Goal: Information Seeking & Learning: Learn about a topic

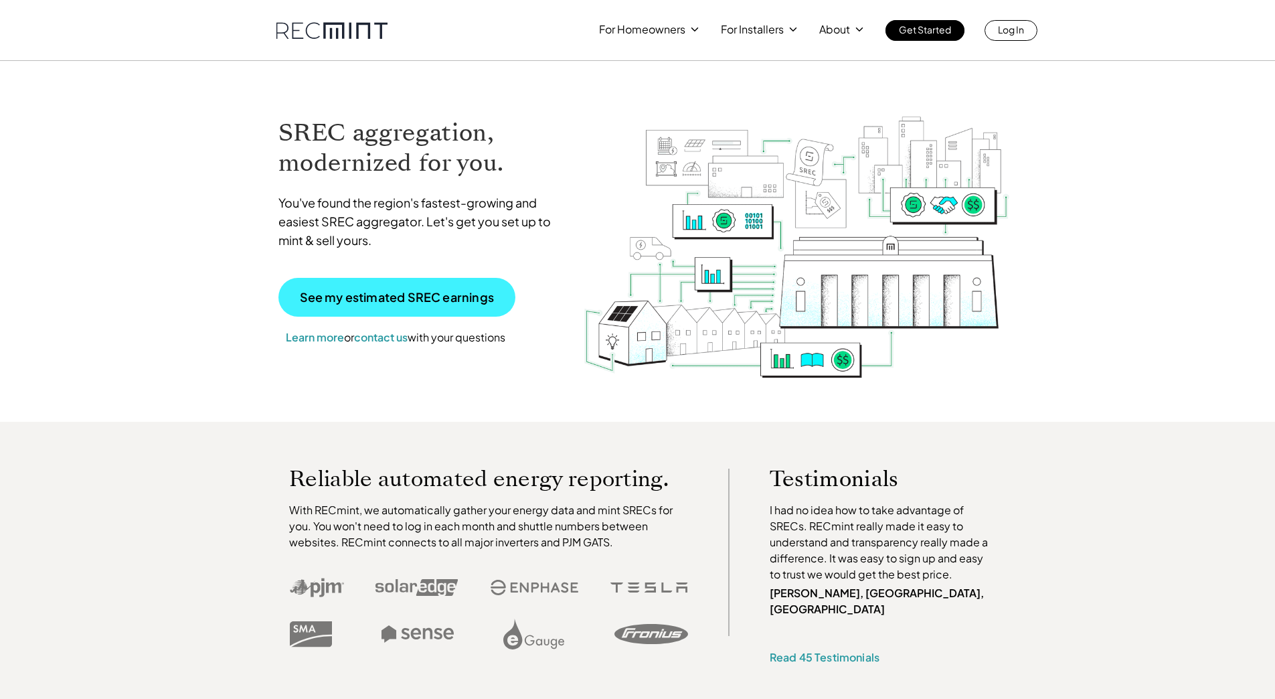
click at [350, 291] on p "See my estimated SREC earnings" at bounding box center [397, 297] width 194 height 12
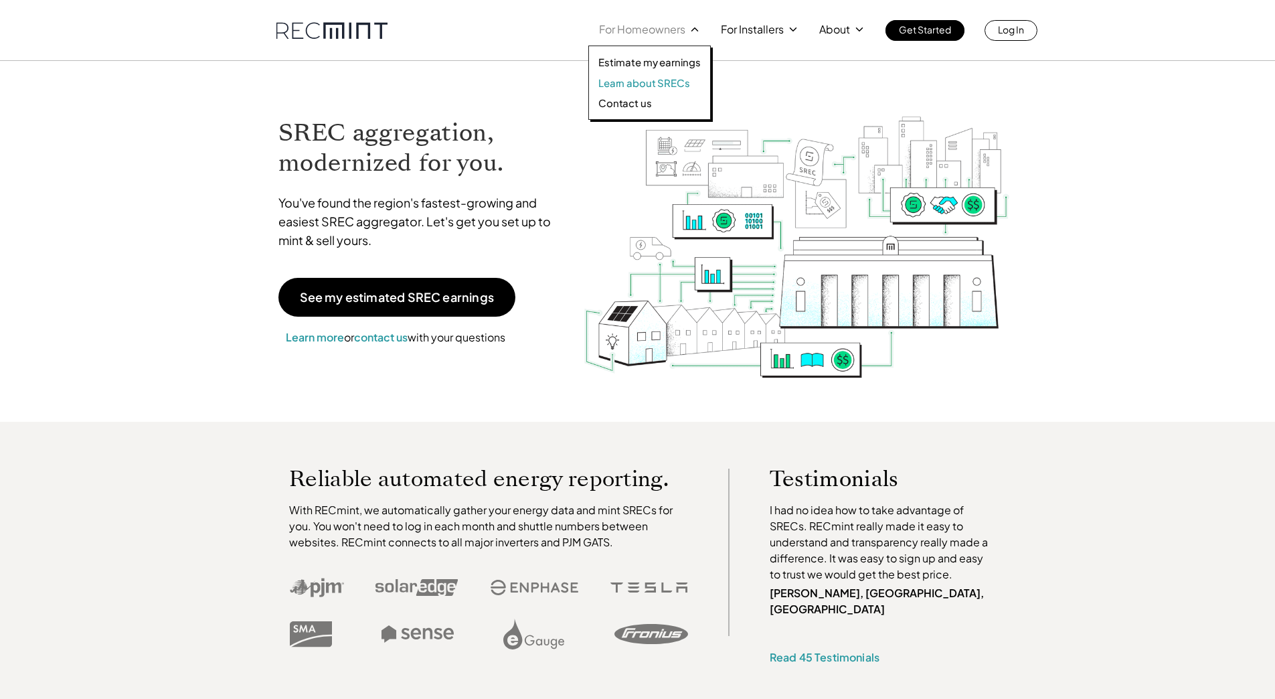
click at [679, 87] on p "Learn about SRECs" at bounding box center [643, 82] width 91 height 13
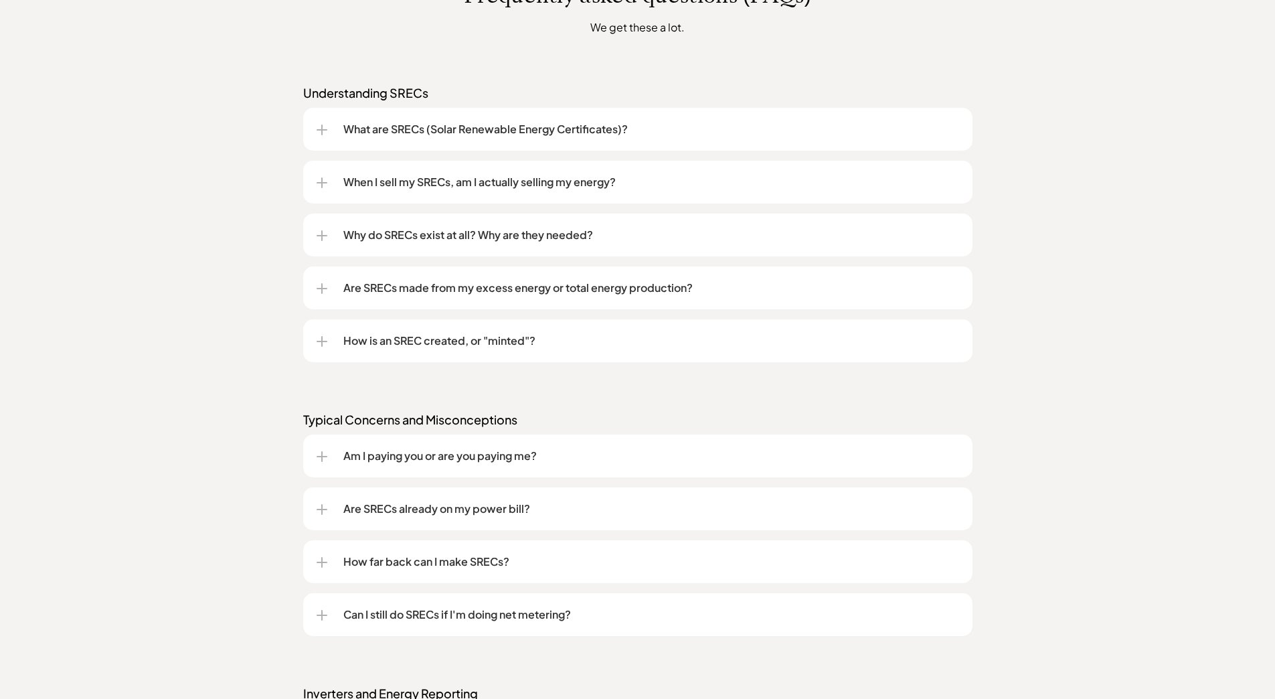
scroll to position [1071, 0]
click at [498, 130] on p "What are SRECs (Solar Renewable Energy Certificates)?" at bounding box center [651, 128] width 616 height 16
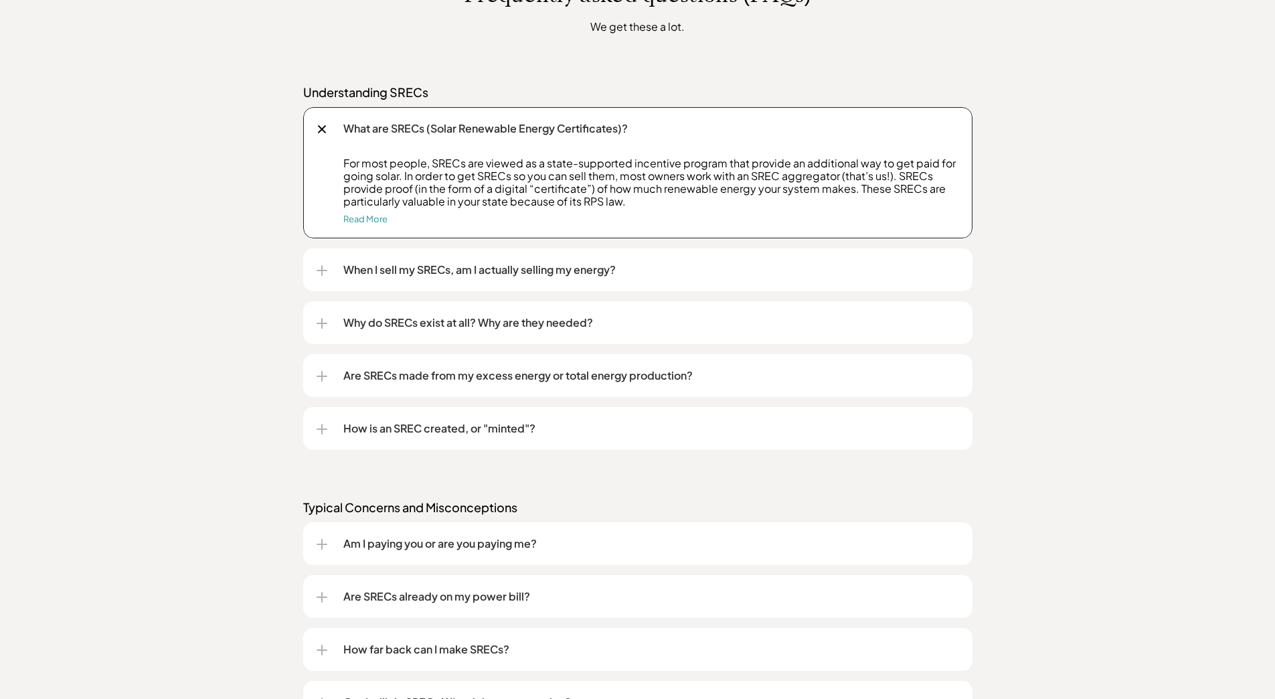
click at [499, 262] on p "When I sell my SRECs, am I actually selling my energy?" at bounding box center [651, 270] width 616 height 16
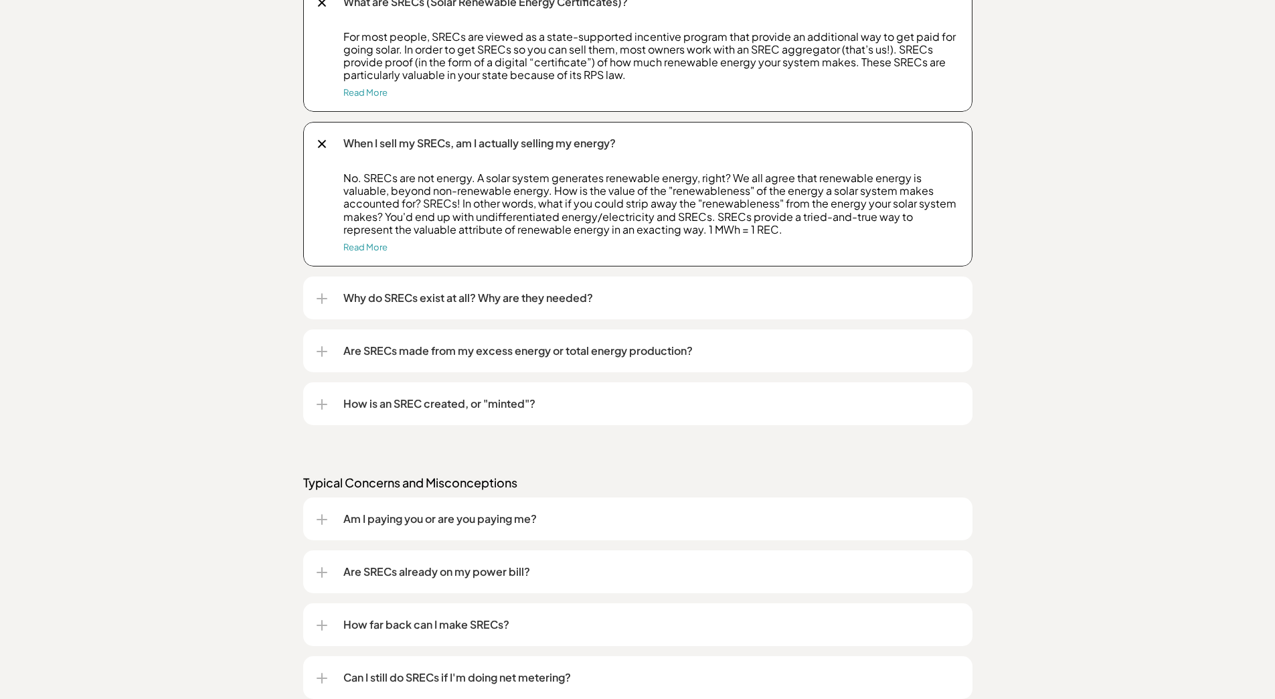
scroll to position [1205, 0]
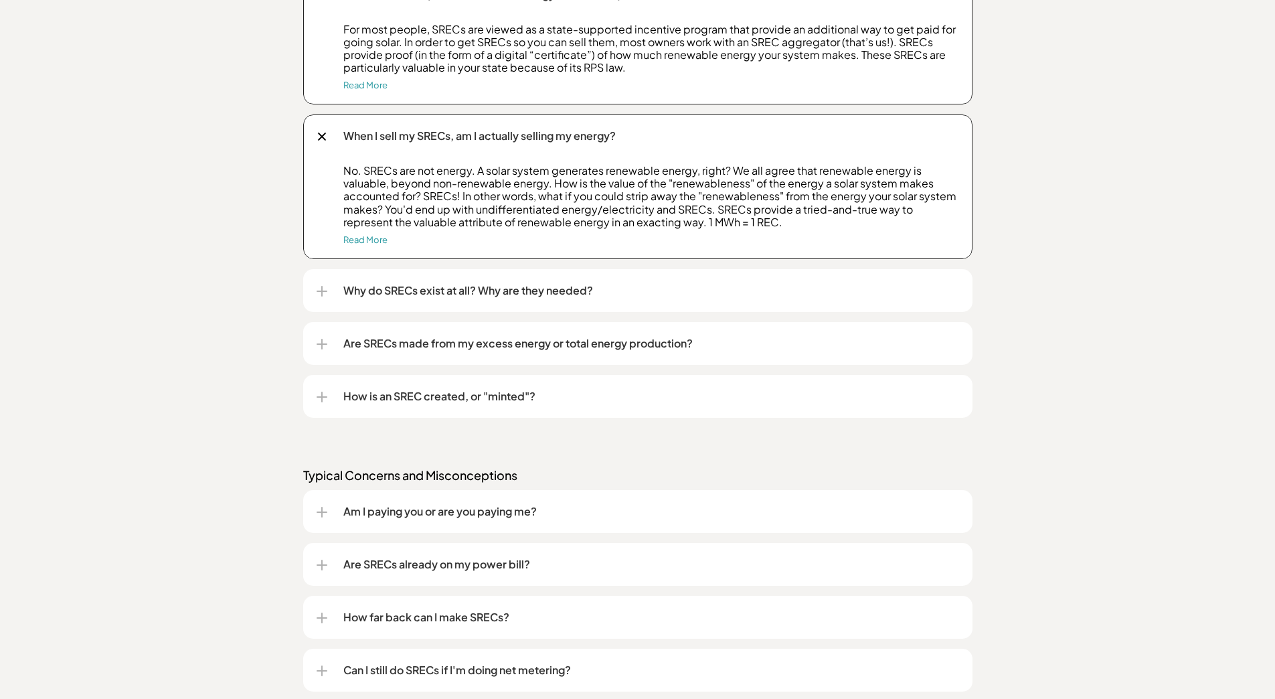
click at [509, 293] on p "Why do SRECs exist at all? Why are they needed?" at bounding box center [651, 290] width 616 height 16
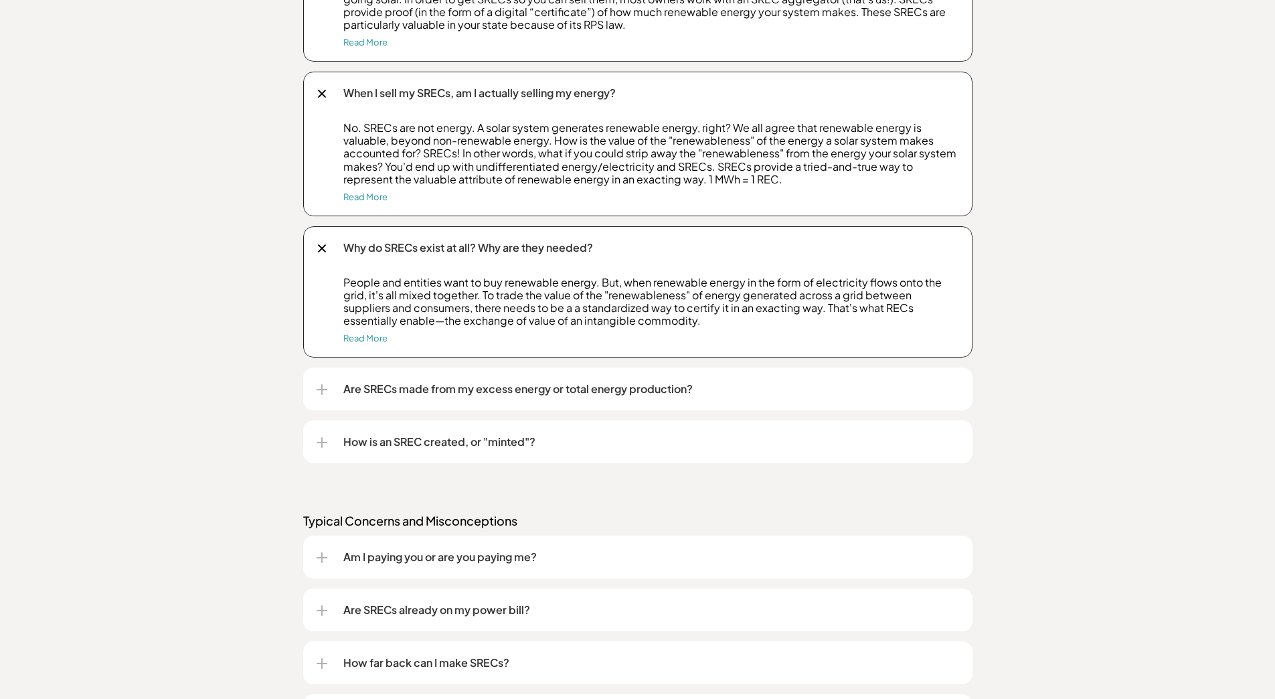
scroll to position [1272, 0]
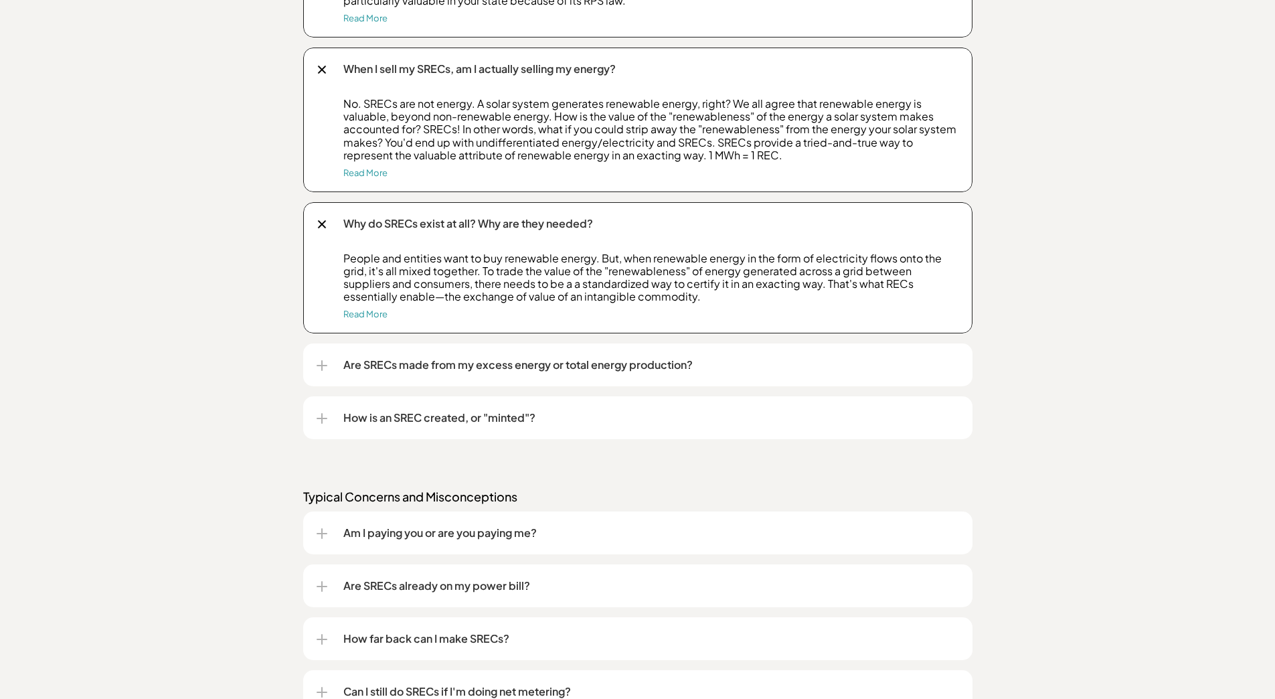
click at [634, 364] on p "Are SRECs made from my excess energy or total energy production?" at bounding box center [651, 365] width 616 height 16
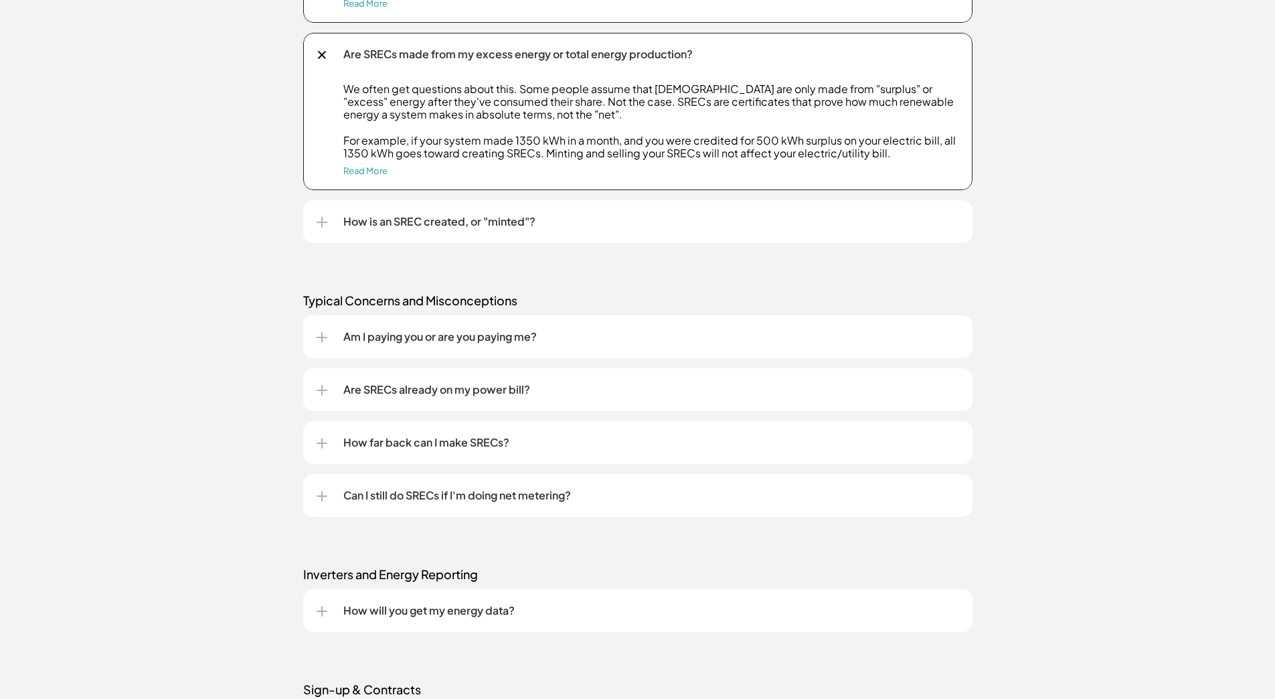
scroll to position [1606, 0]
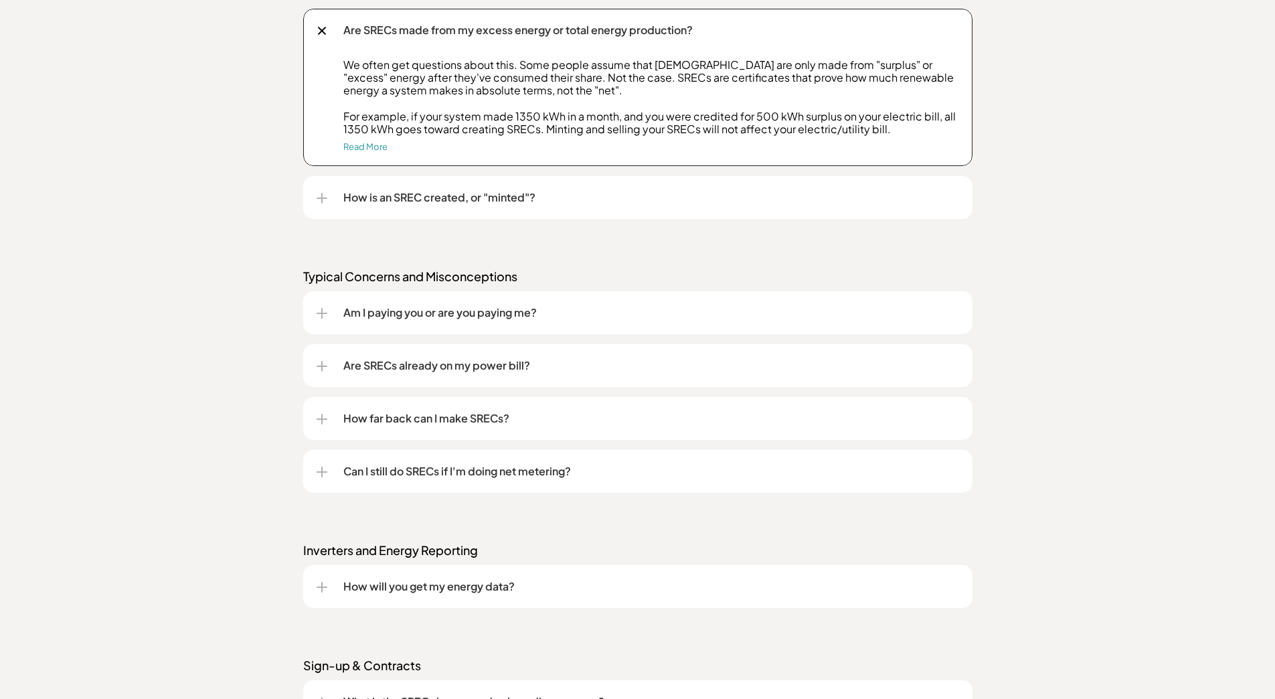
click at [468, 195] on p "How is an SREC created, or "minted"?" at bounding box center [651, 197] width 616 height 16
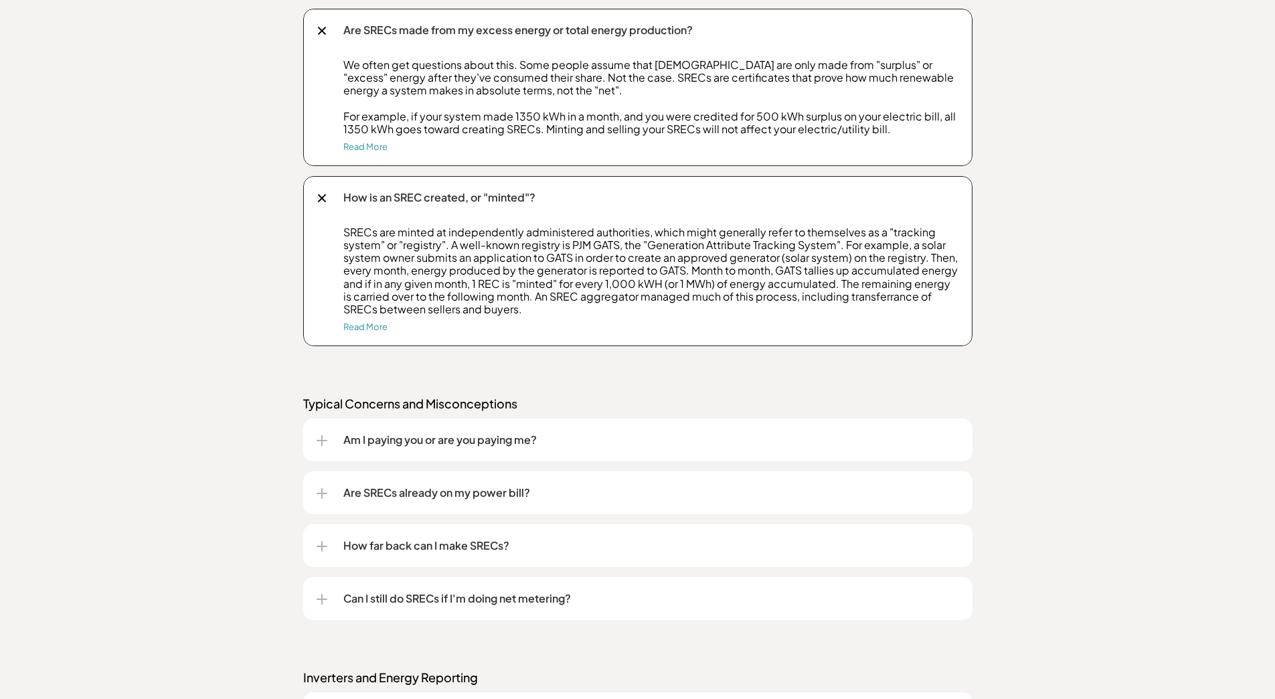
click at [450, 446] on p "Am I paying you or are you paying me?" at bounding box center [651, 440] width 616 height 16
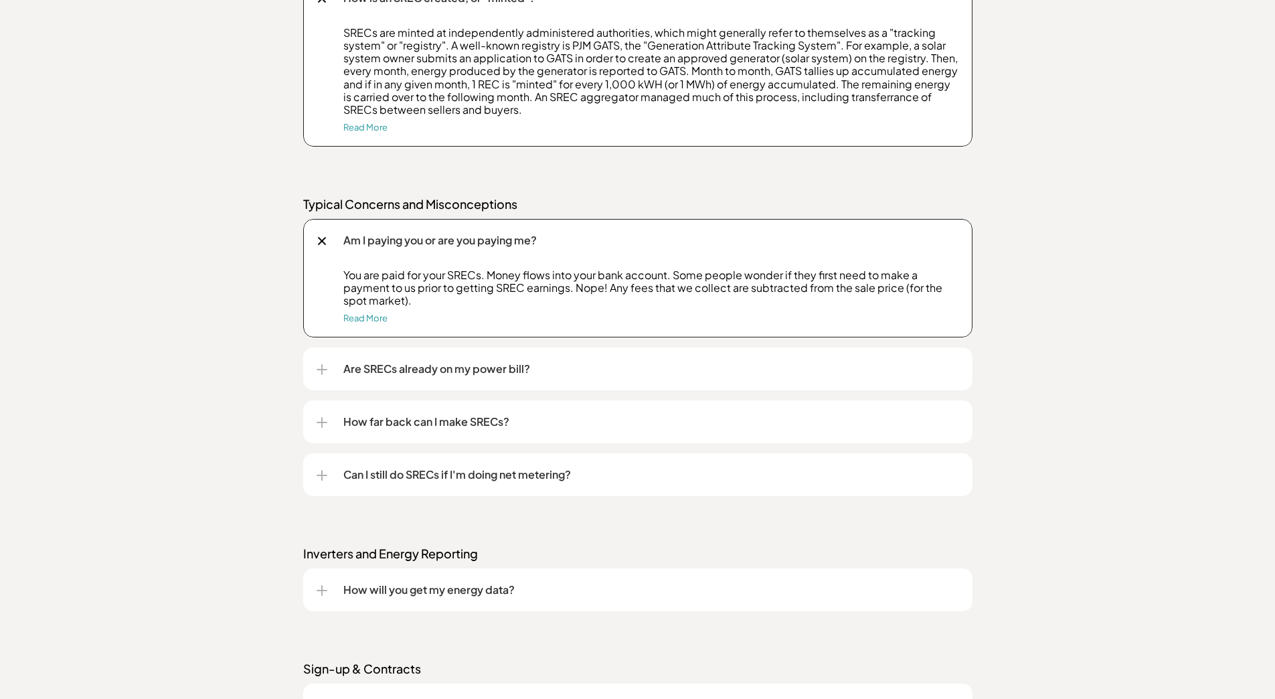
scroll to position [1807, 0]
click at [447, 368] on p "Are SRECs already on my power bill?" at bounding box center [651, 367] width 616 height 16
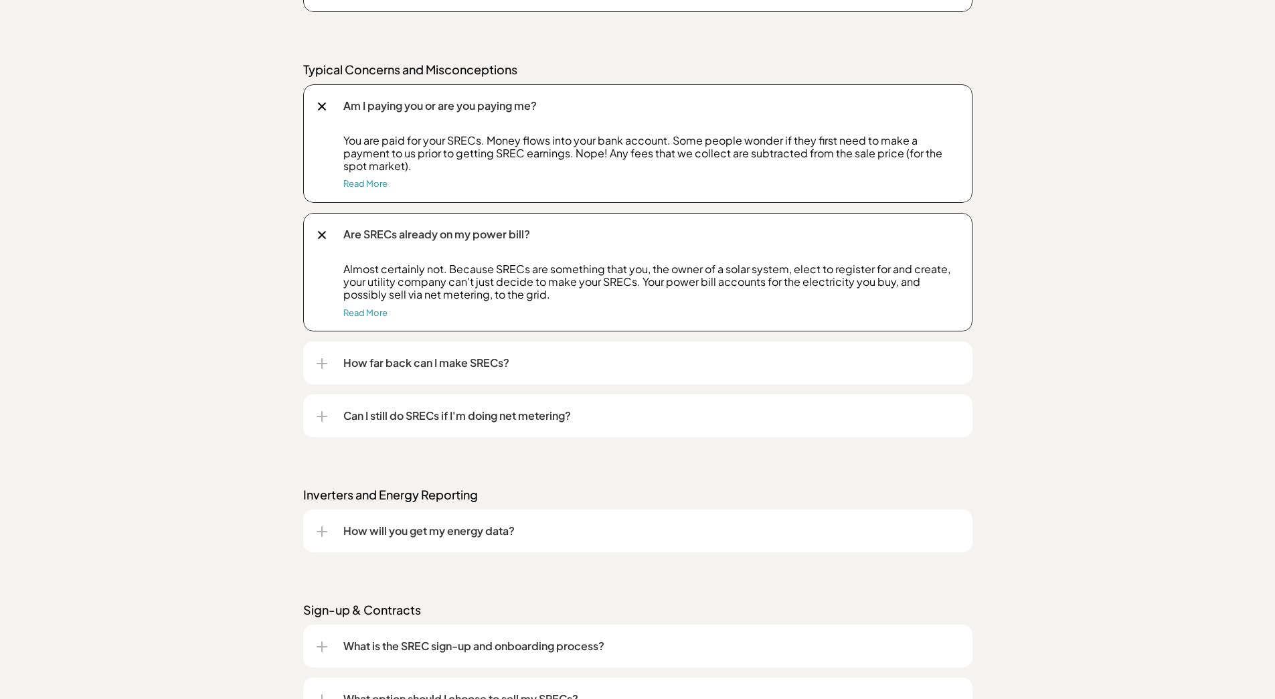
scroll to position [1941, 0]
click at [423, 375] on div "How far back can I make SRECs?" at bounding box center [638, 362] width 642 height 43
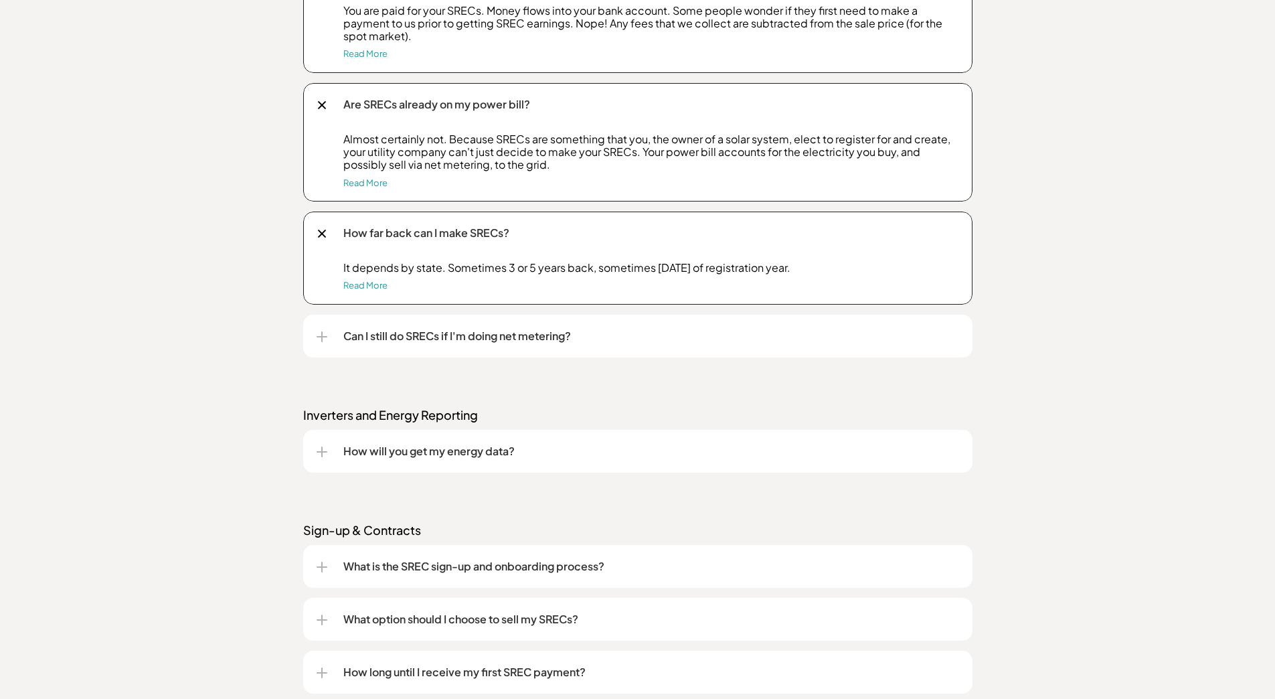
scroll to position [2075, 0]
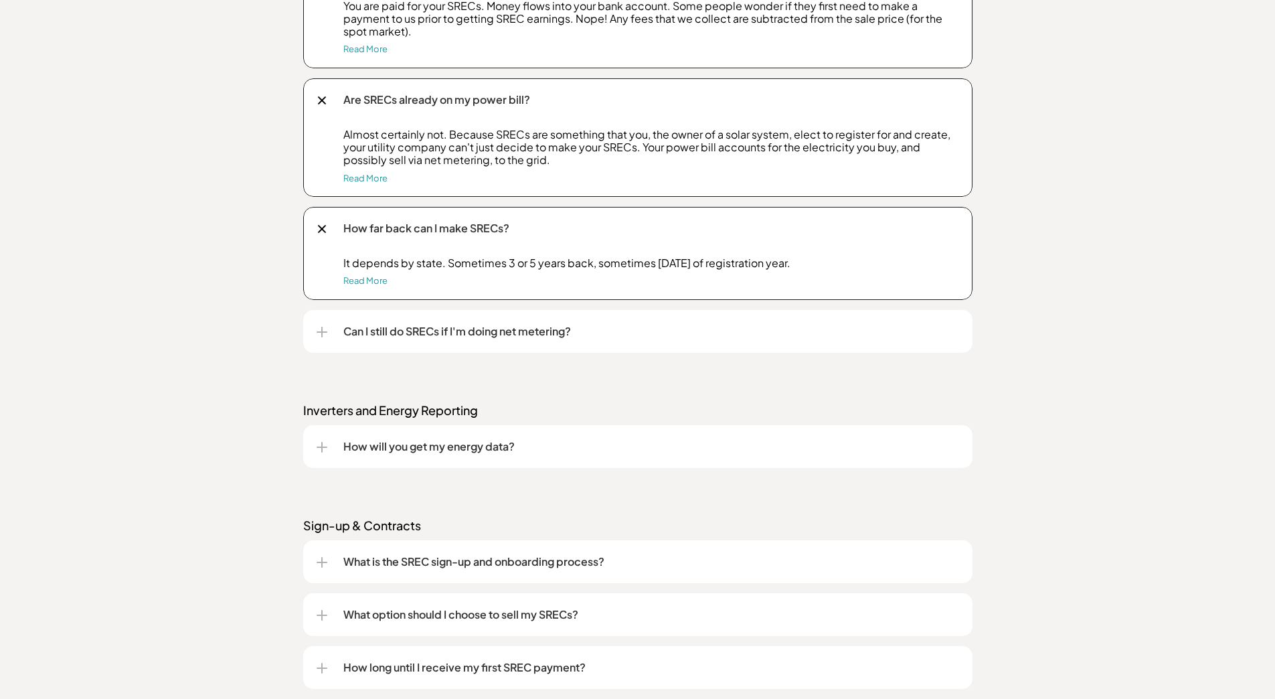
click at [536, 334] on p "Can I still do SRECs if I'm doing net metering?" at bounding box center [651, 331] width 616 height 16
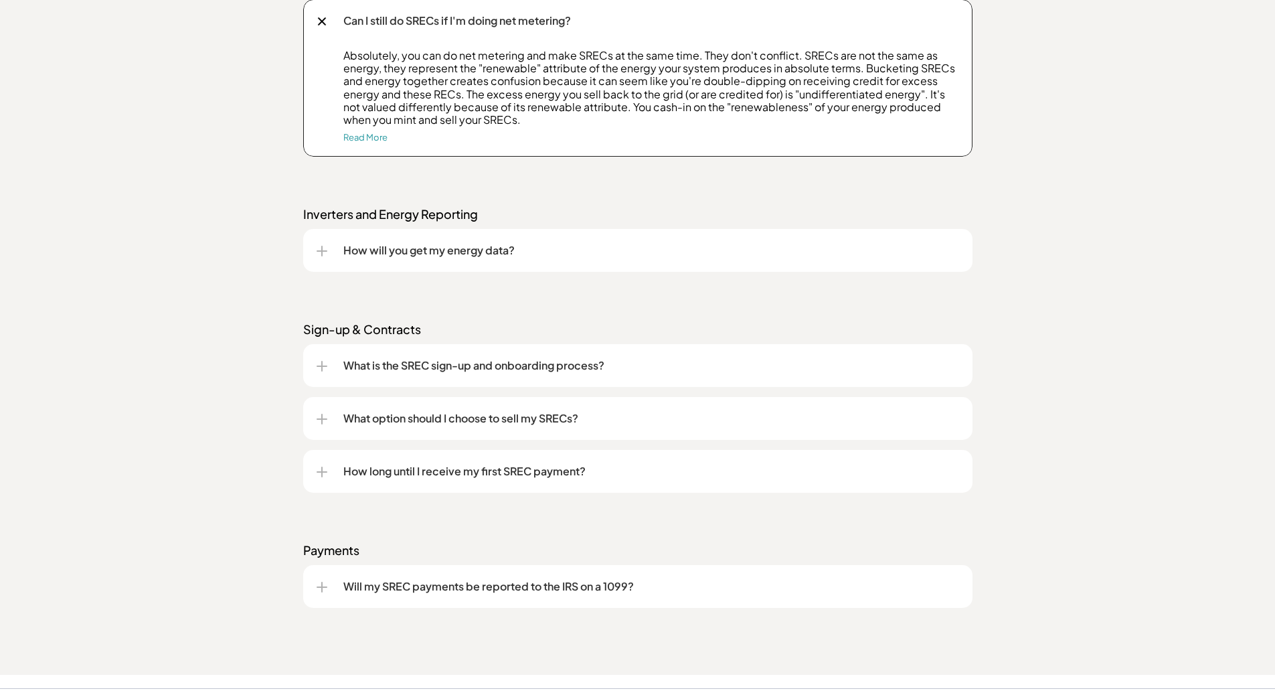
scroll to position [2409, 0]
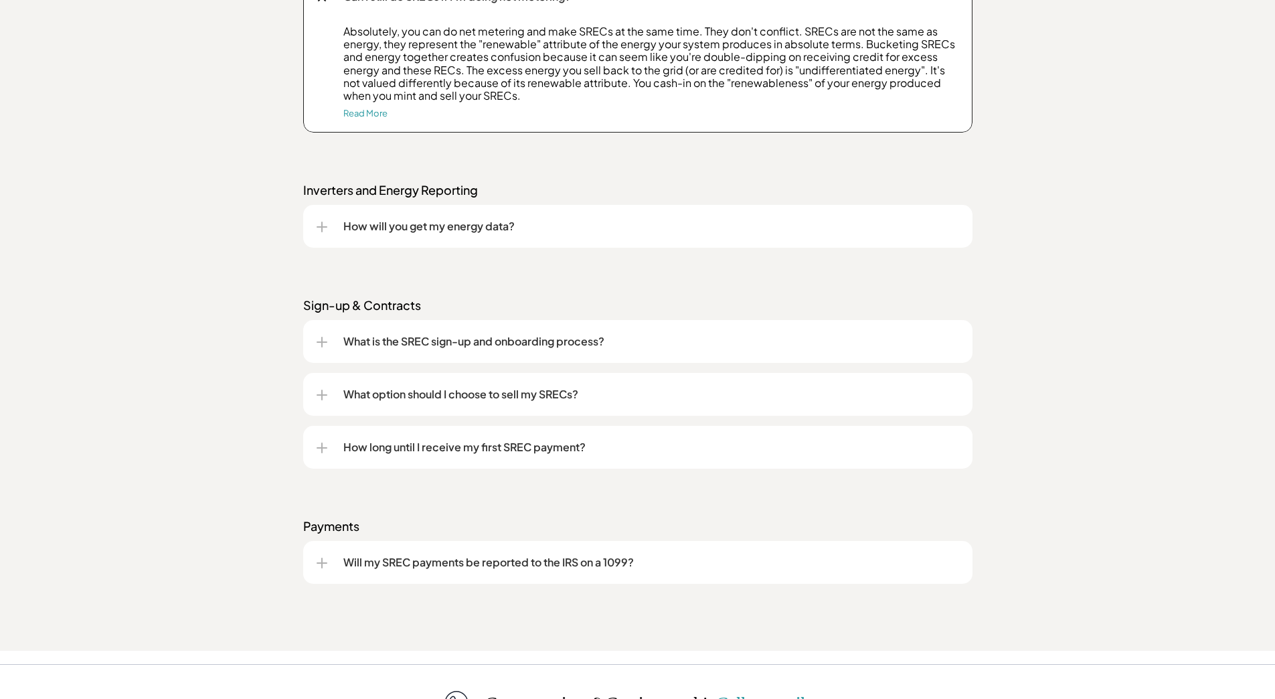
click at [481, 224] on p "How will you get my energy data?" at bounding box center [651, 226] width 616 height 16
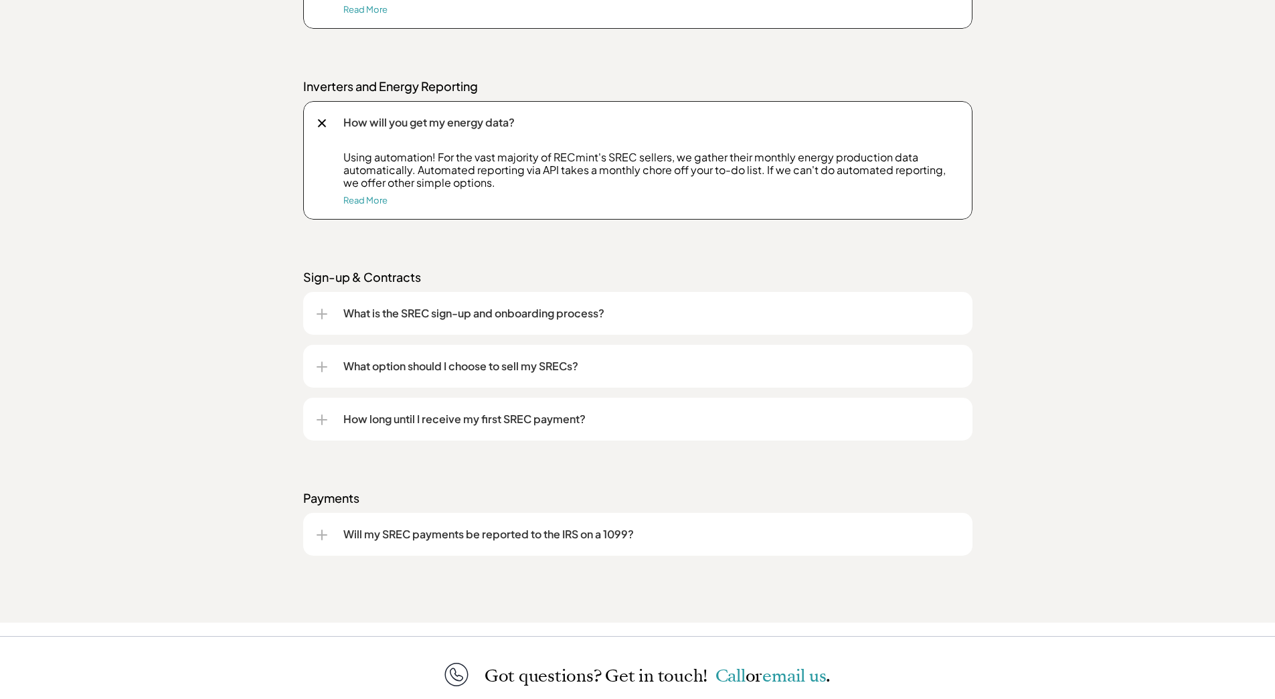
scroll to position [2543, 0]
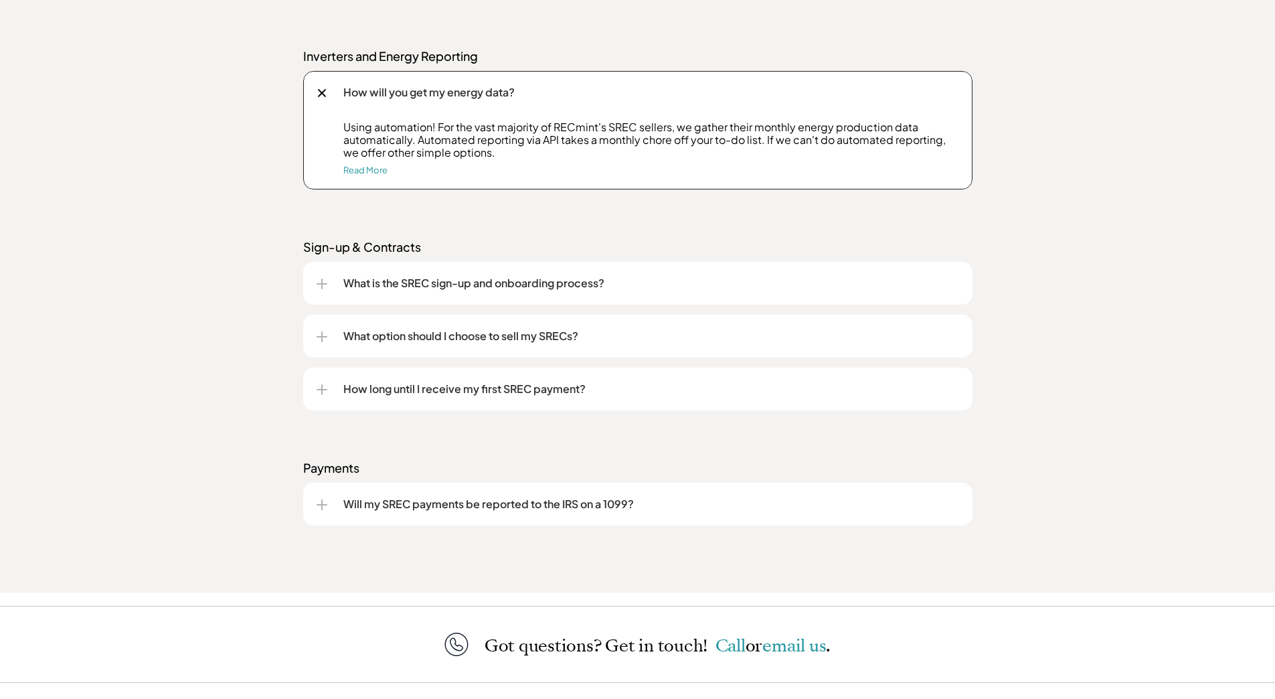
click at [497, 499] on p "Will my SREC payments be reported to the IRS on a 1099?" at bounding box center [651, 504] width 616 height 16
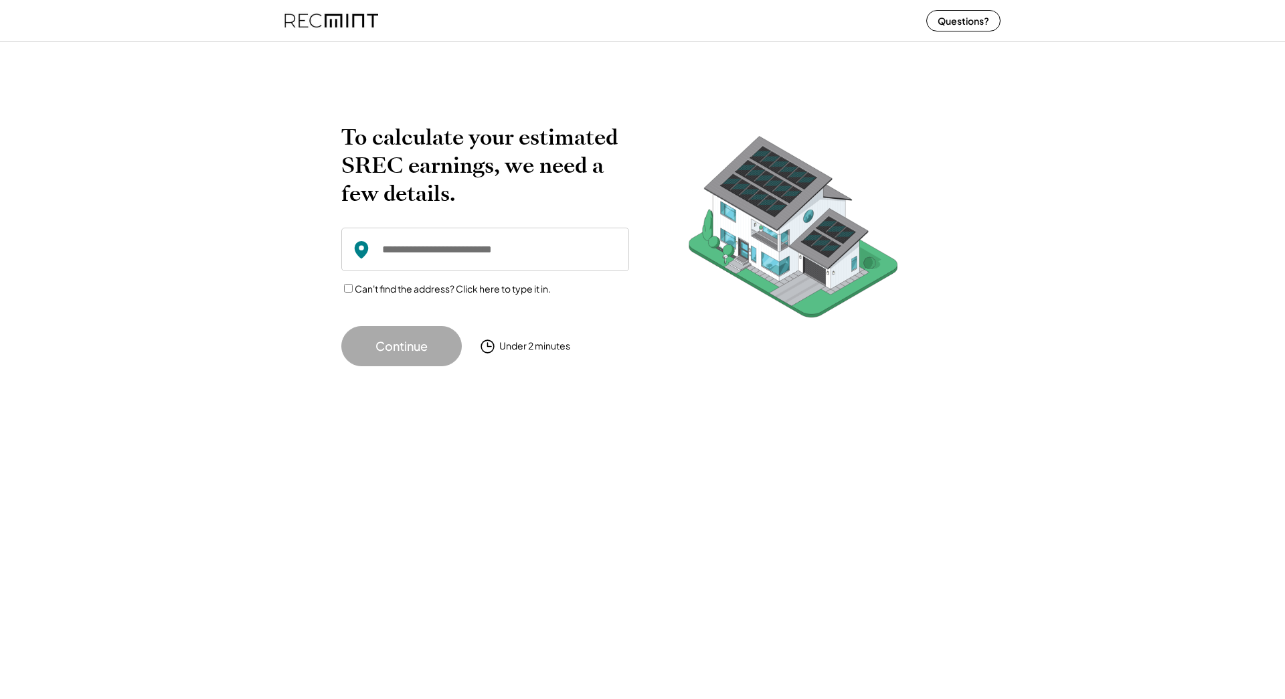
click at [406, 249] on input "input" at bounding box center [485, 250] width 288 height 44
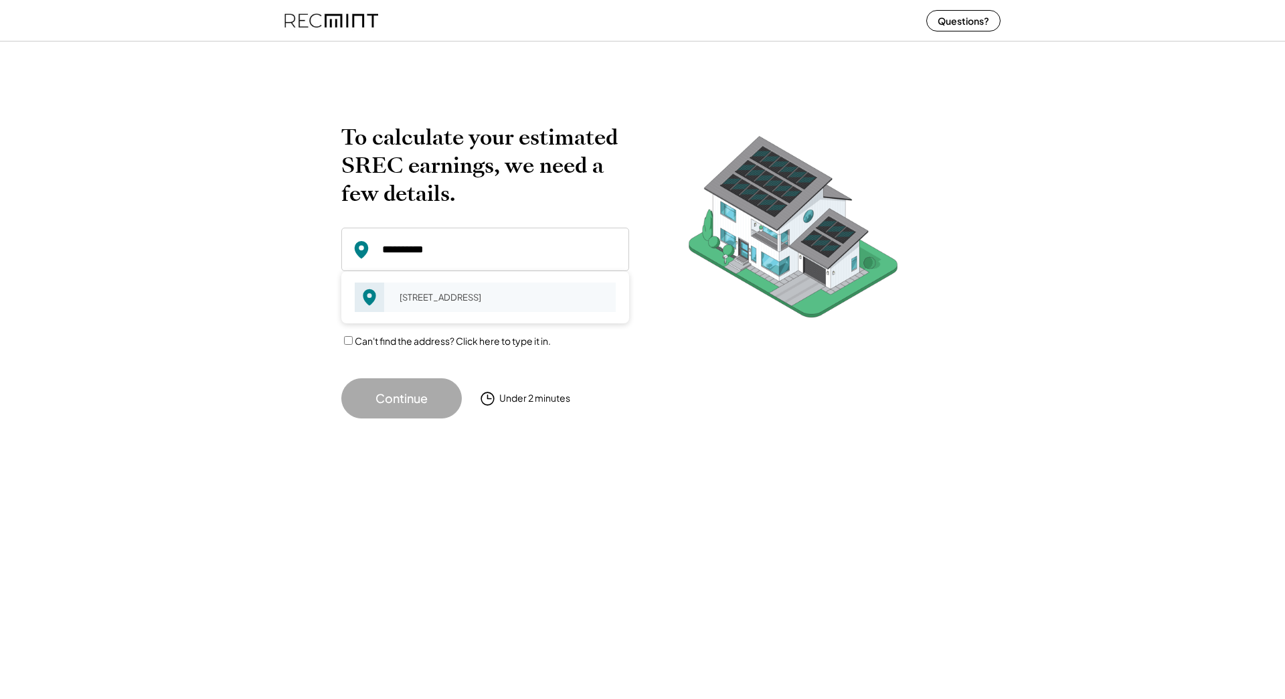
click at [450, 291] on div "[STREET_ADDRESS]" at bounding box center [503, 297] width 225 height 19
type input "**********"
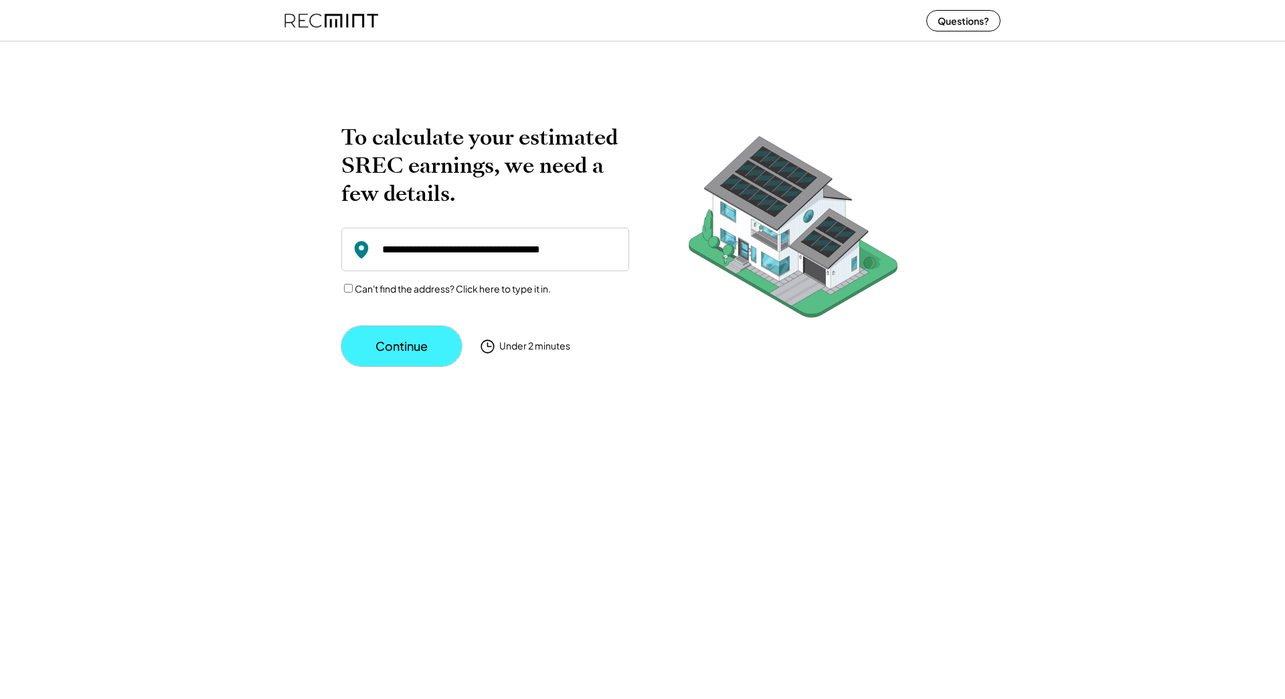
click at [392, 340] on button "Continue" at bounding box center [401, 346] width 120 height 40
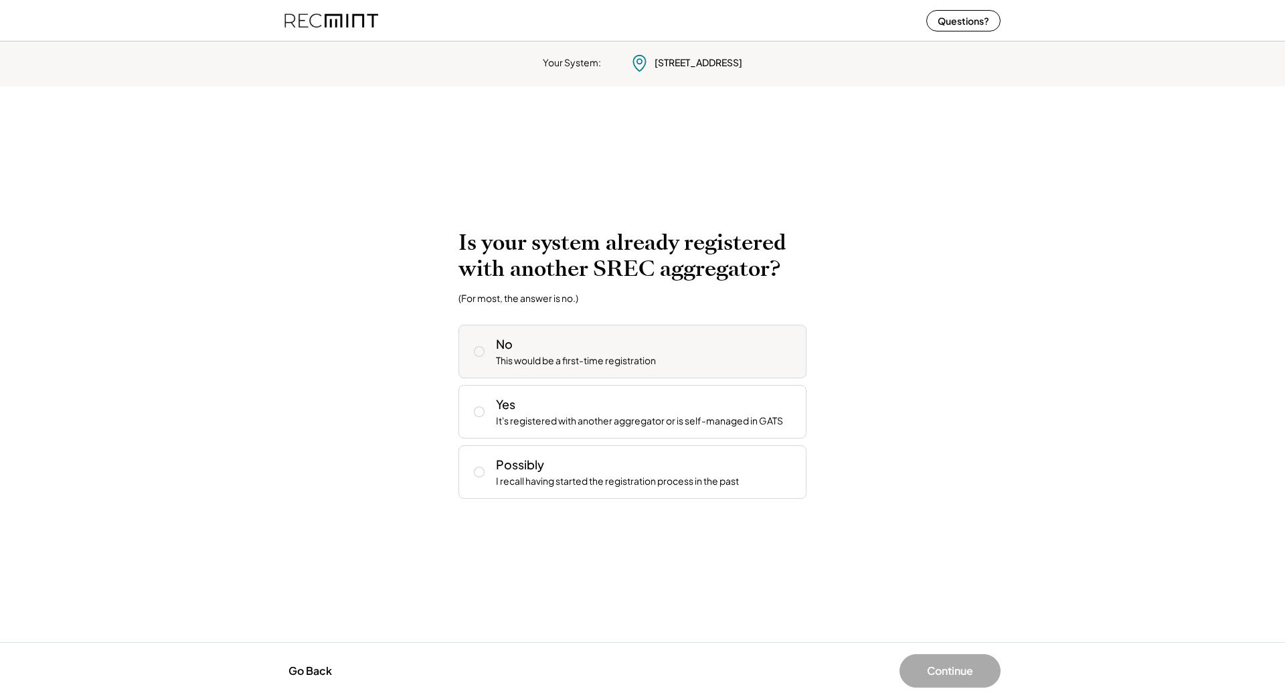
click at [756, 359] on div "No This would be a first-time registration" at bounding box center [646, 351] width 300 height 32
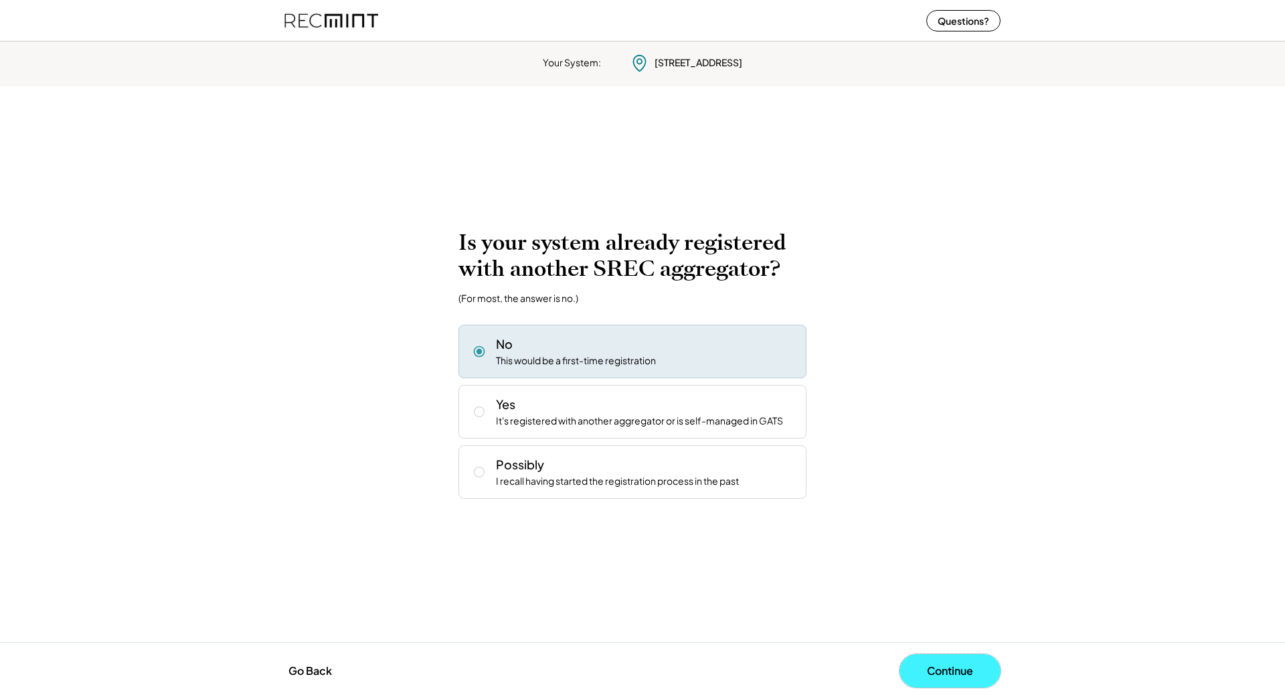
drag, startPoint x: 927, startPoint y: 663, endPoint x: 935, endPoint y: 657, distance: 10.0
click at [928, 663] on button "Continue" at bounding box center [949, 670] width 101 height 33
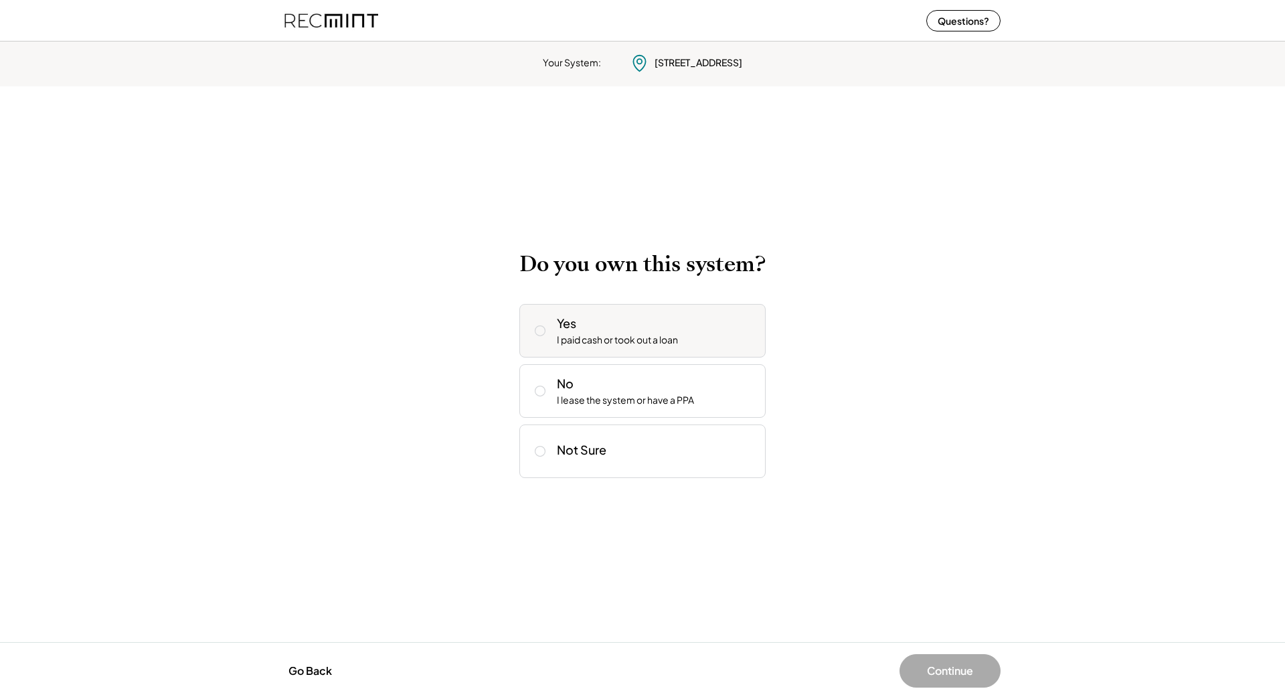
click at [722, 340] on div "Yes I paid cash or took out a loan" at bounding box center [656, 331] width 198 height 32
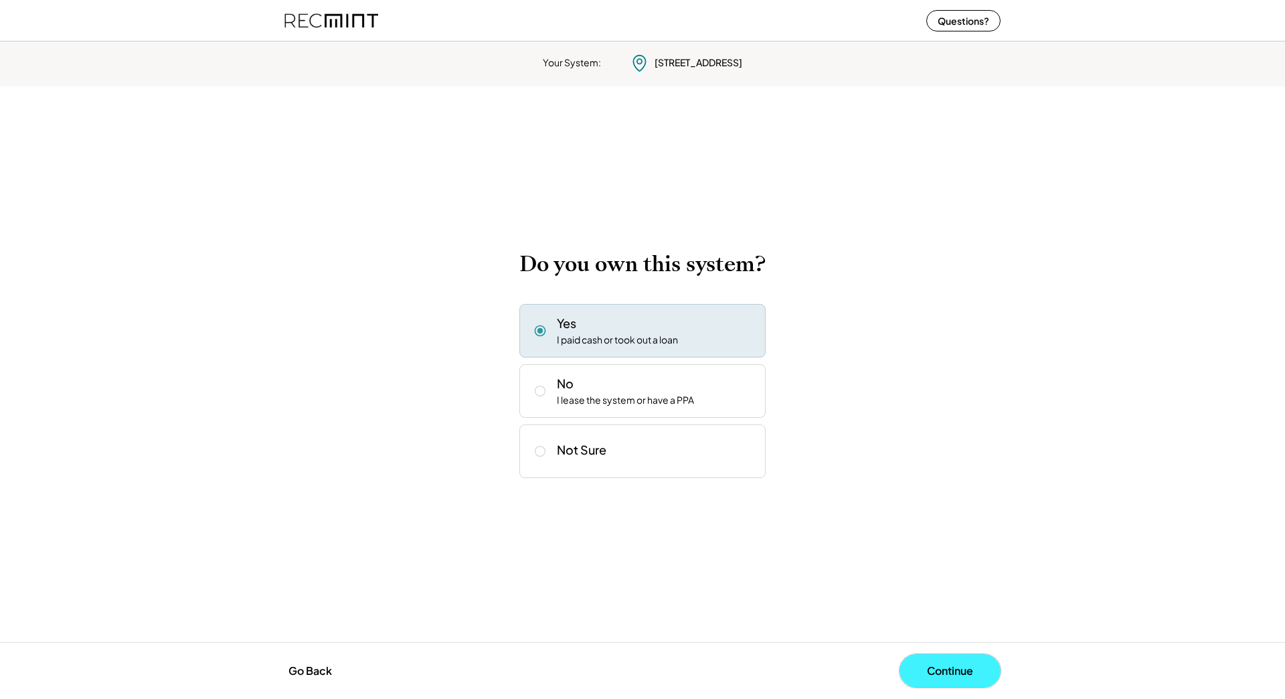
click at [939, 675] on button "Continue" at bounding box center [949, 670] width 101 height 33
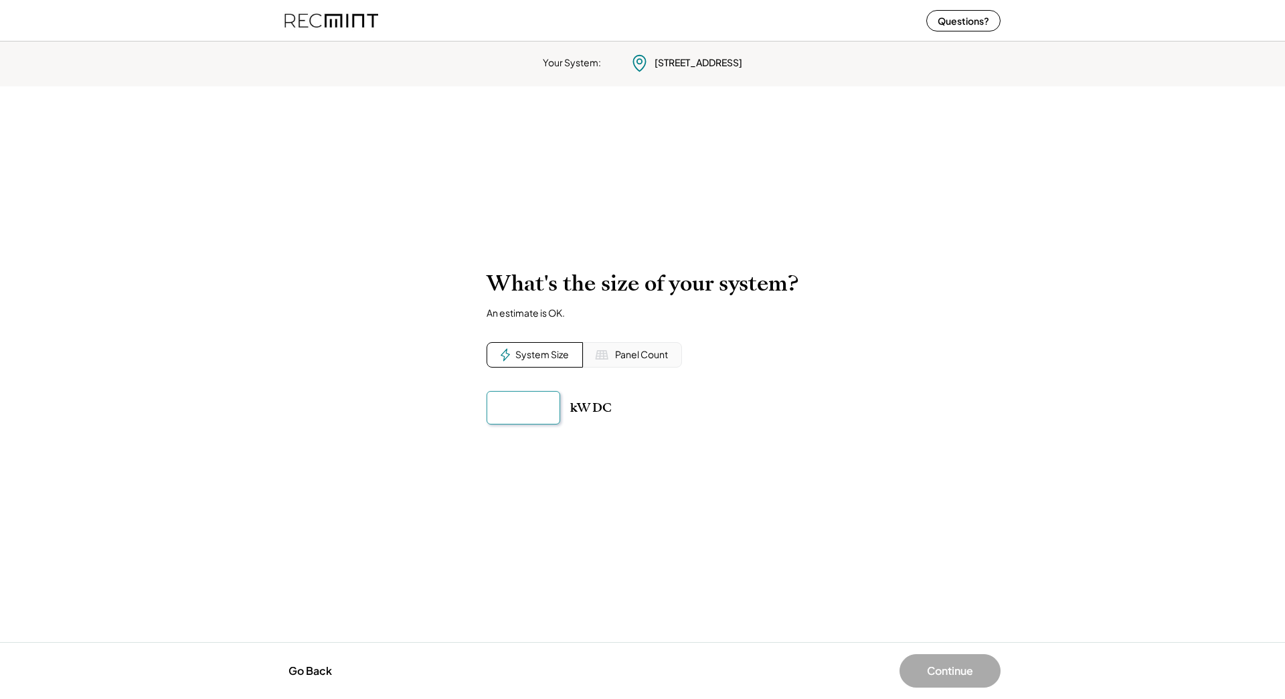
click at [526, 407] on input "input" at bounding box center [524, 407] width 74 height 33
type input "*****"
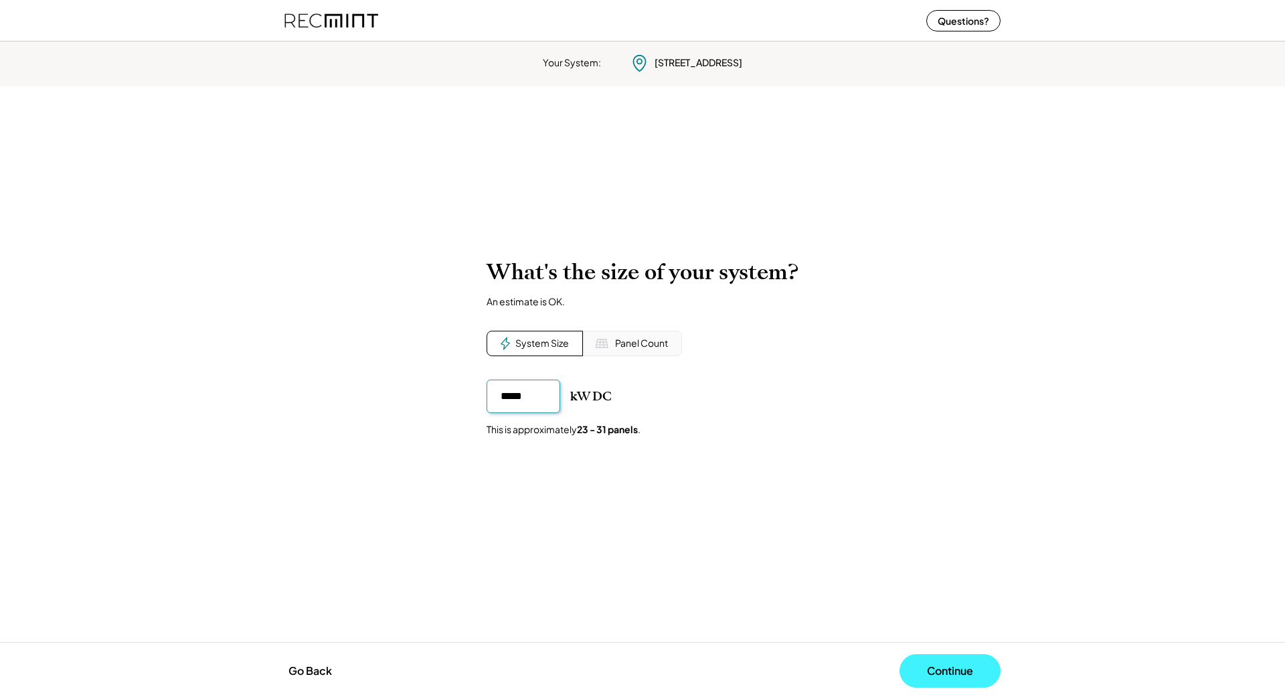
click at [942, 669] on button "Continue" at bounding box center [949, 670] width 101 height 33
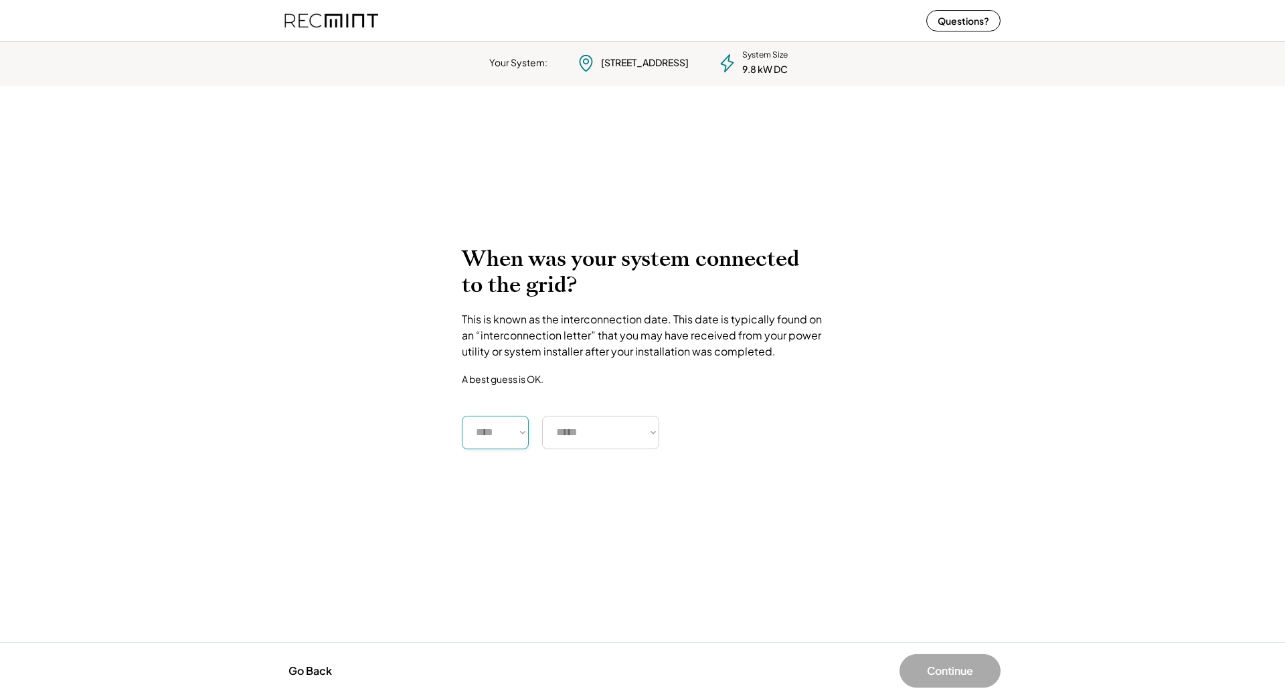
click at [507, 422] on select "**** **** **** **** **** **** **** **** **** **** **** **** **** **** ****" at bounding box center [495, 432] width 67 height 33
select select "****"
click at [462, 416] on select "**** **** **** **** **** **** **** **** **** **** **** **** **** **** ****" at bounding box center [495, 432] width 67 height 33
click at [597, 422] on select "***** ******* ******** ***** ***** *** **** **** ****** ********* ******* *****…" at bounding box center [600, 432] width 117 height 33
select select "**********"
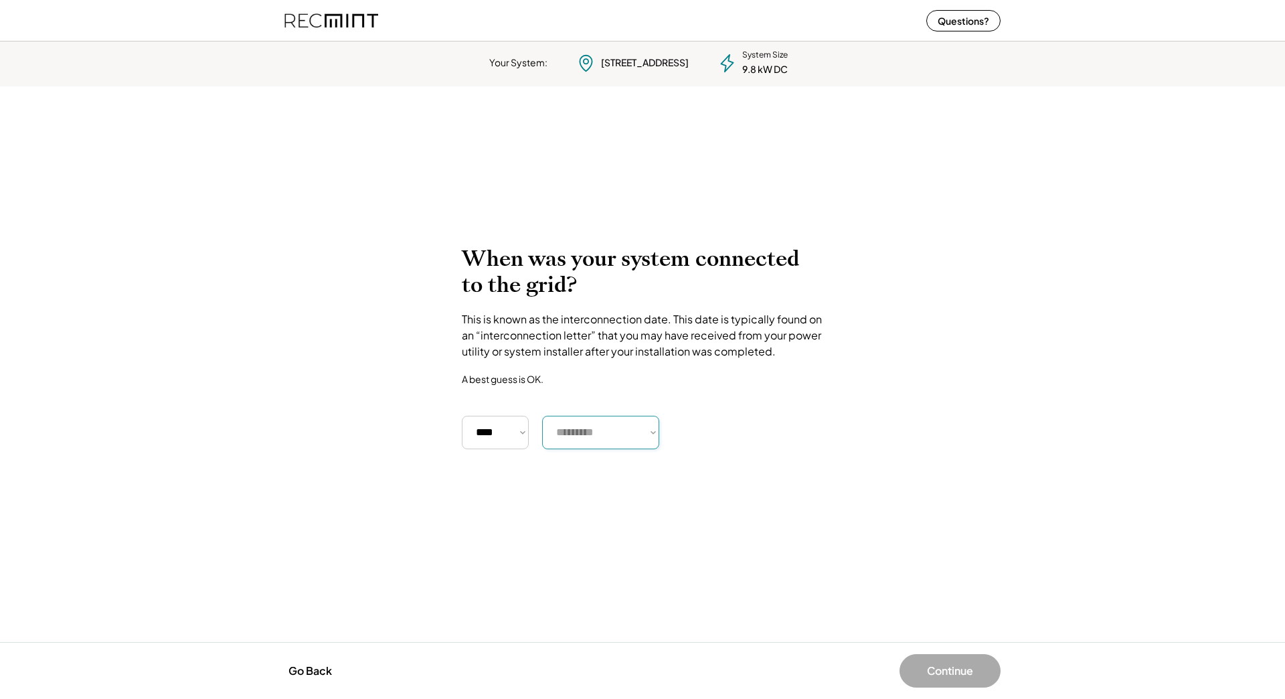
click at [542, 416] on select "***** ******* ******** ***** ***** *** **** **** ****** ********* ******* *****…" at bounding box center [600, 432] width 117 height 33
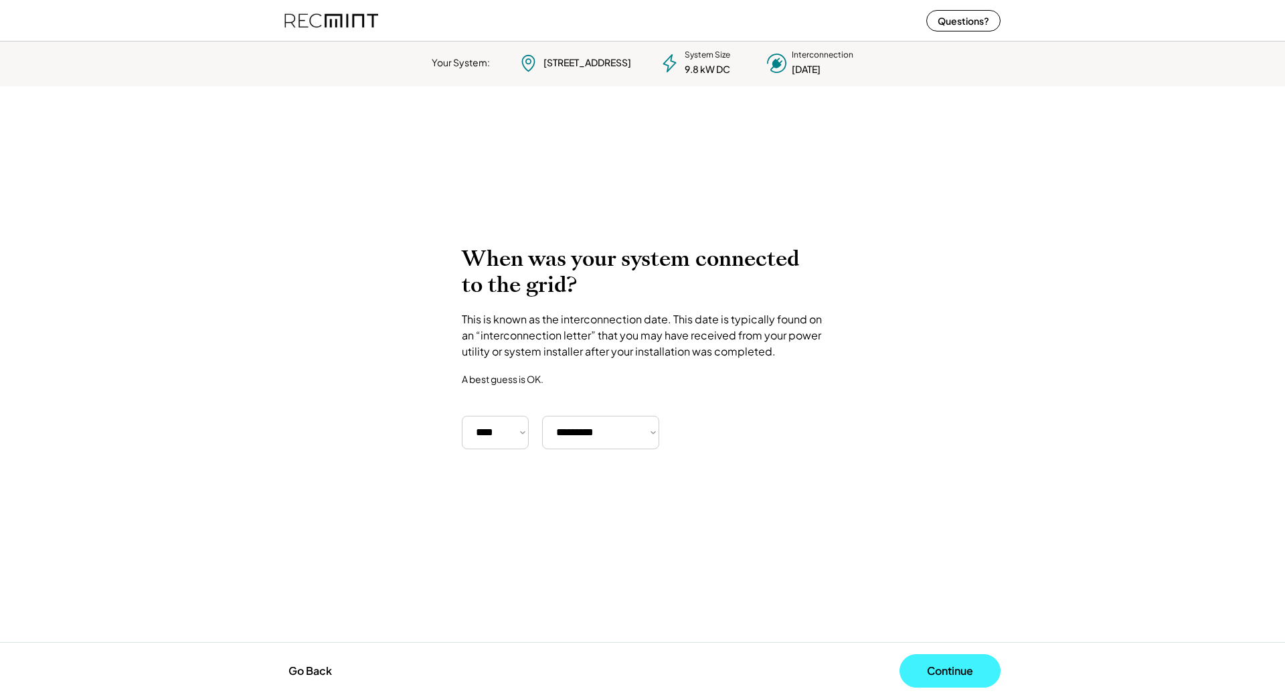
click at [954, 669] on button "Continue" at bounding box center [949, 670] width 101 height 33
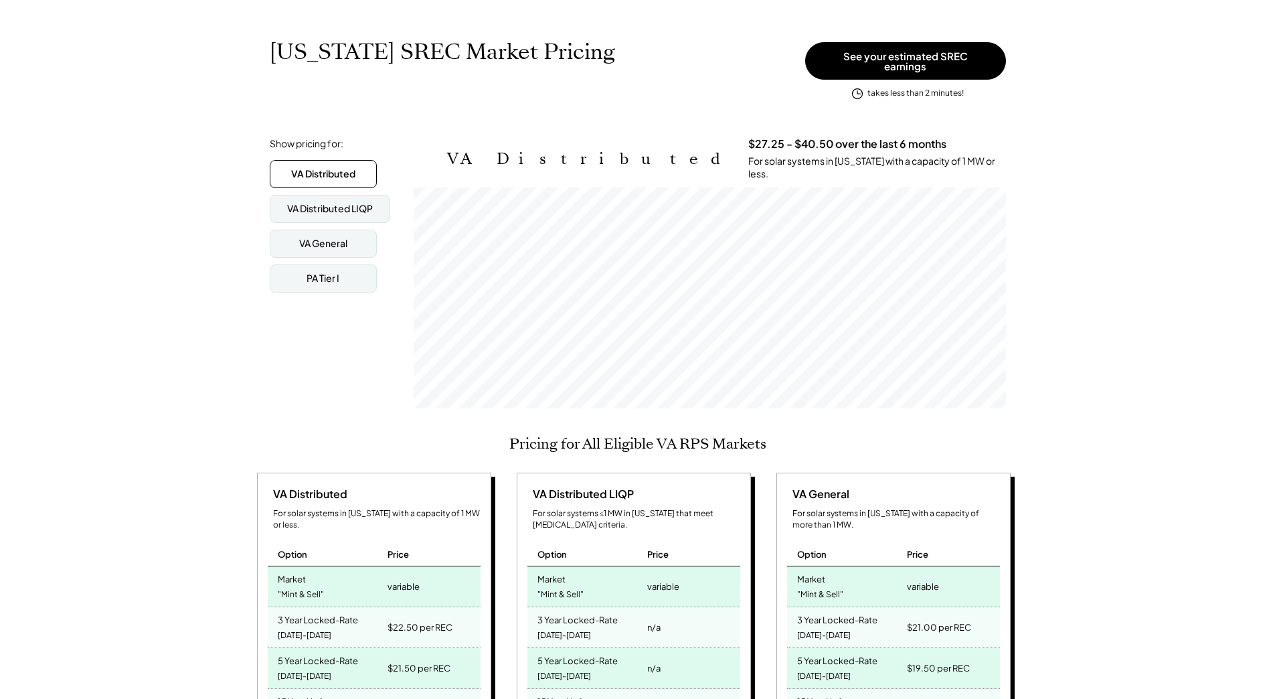
scroll to position [134, 0]
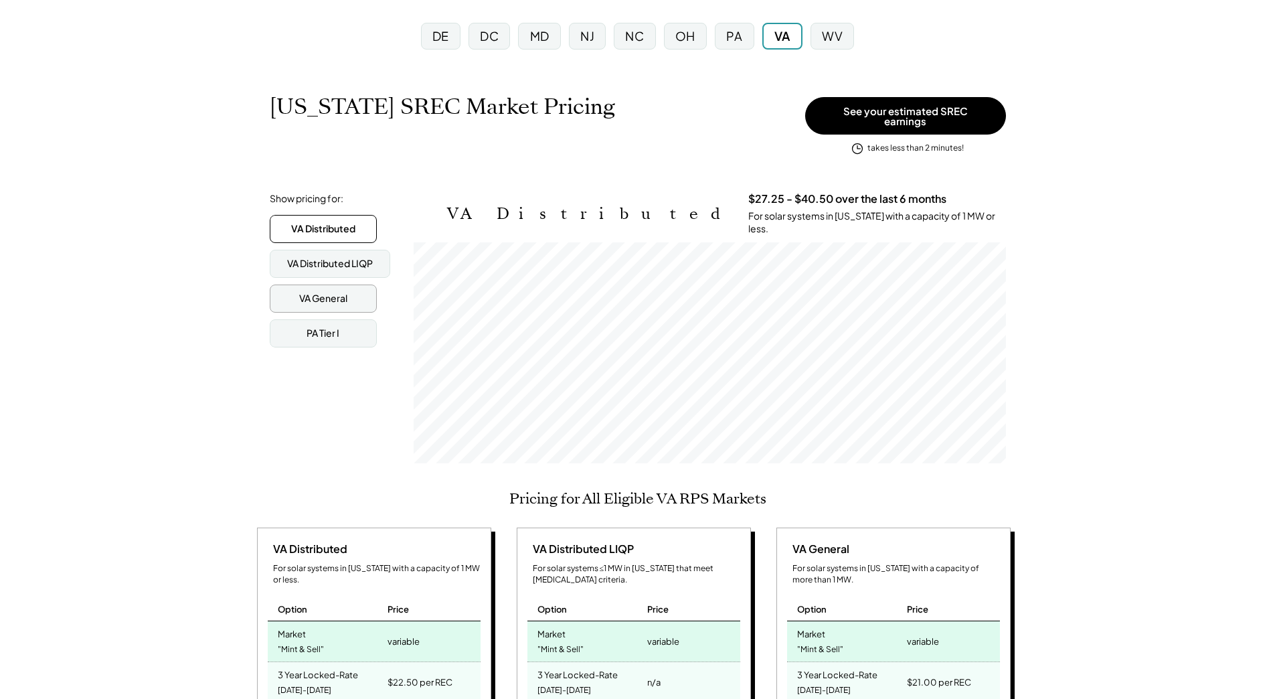
click at [337, 292] on div "VA General" at bounding box center [323, 298] width 48 height 13
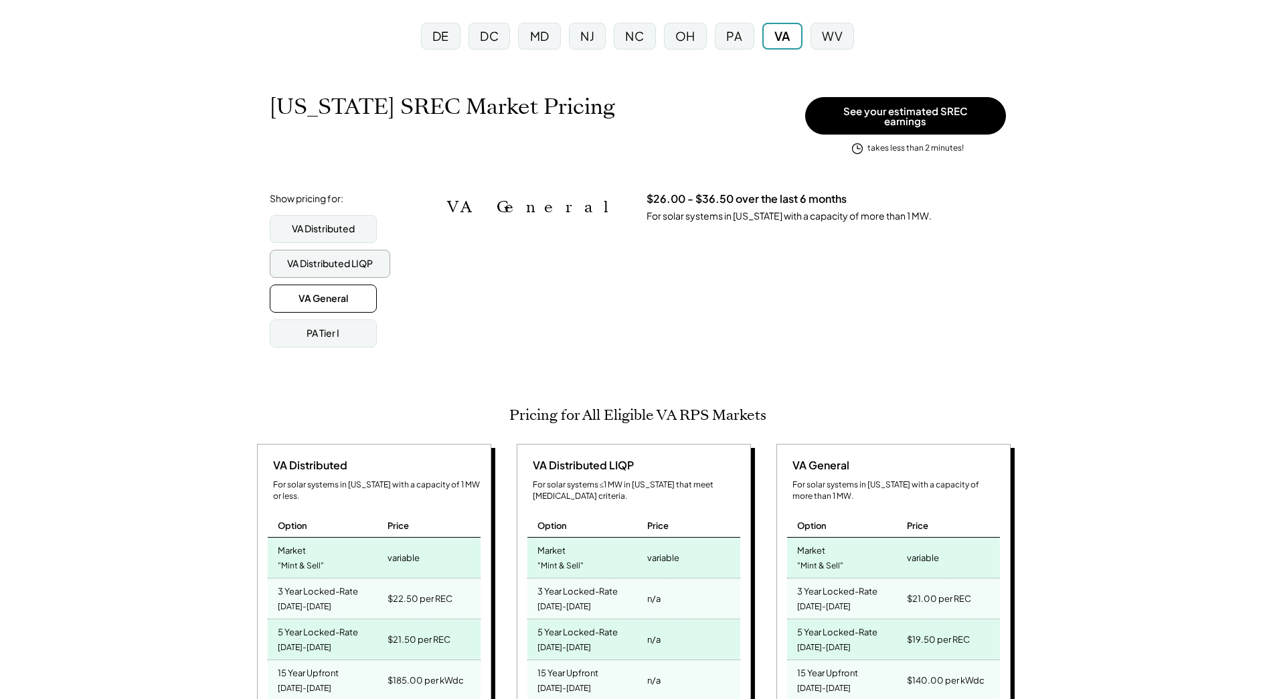
click at [331, 261] on div "VA Distributed LIQP" at bounding box center [330, 263] width 86 height 13
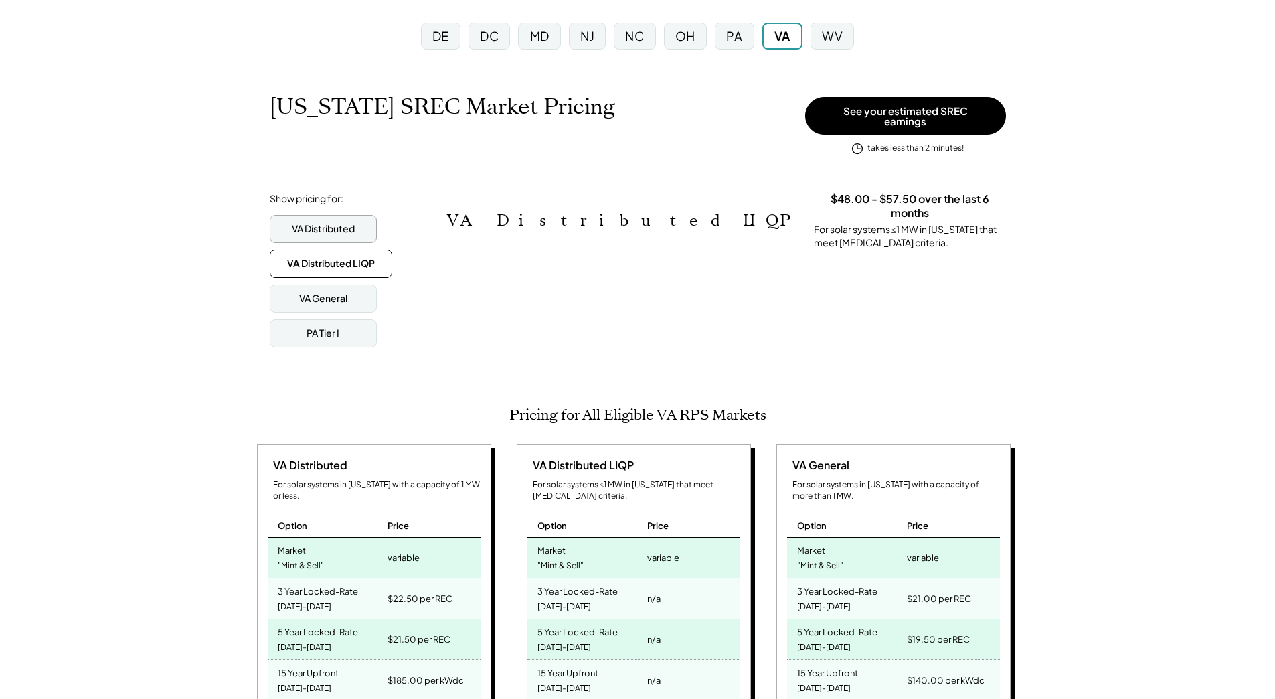
click at [331, 230] on div "VA Distributed" at bounding box center [323, 229] width 107 height 28
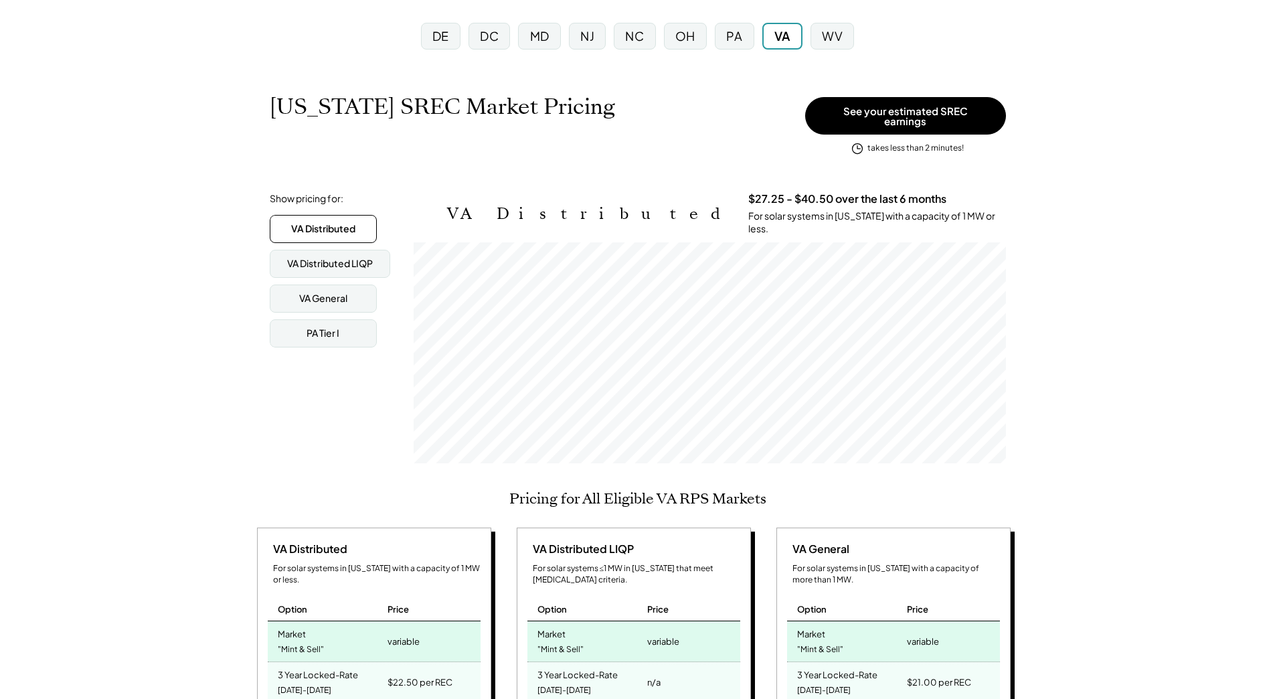
scroll to position [221, 592]
click at [304, 298] on div "VA General" at bounding box center [323, 298] width 107 height 28
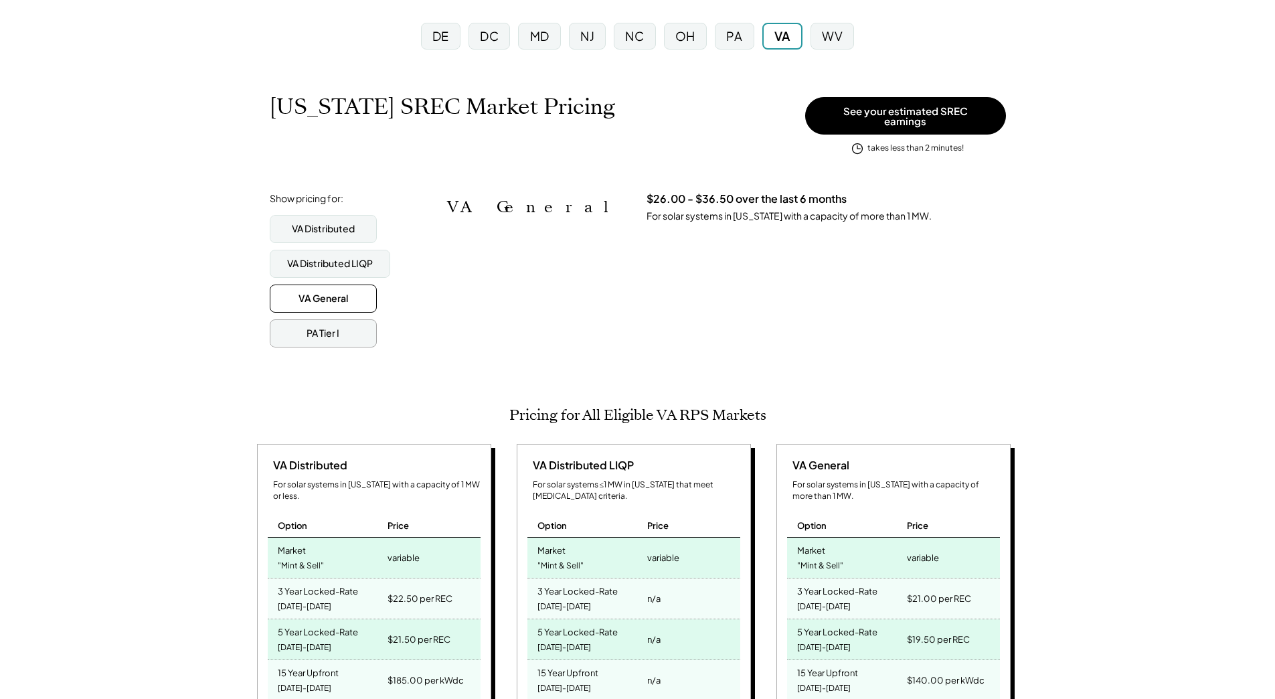
click at [302, 323] on div "PA Tier I" at bounding box center [323, 333] width 107 height 28
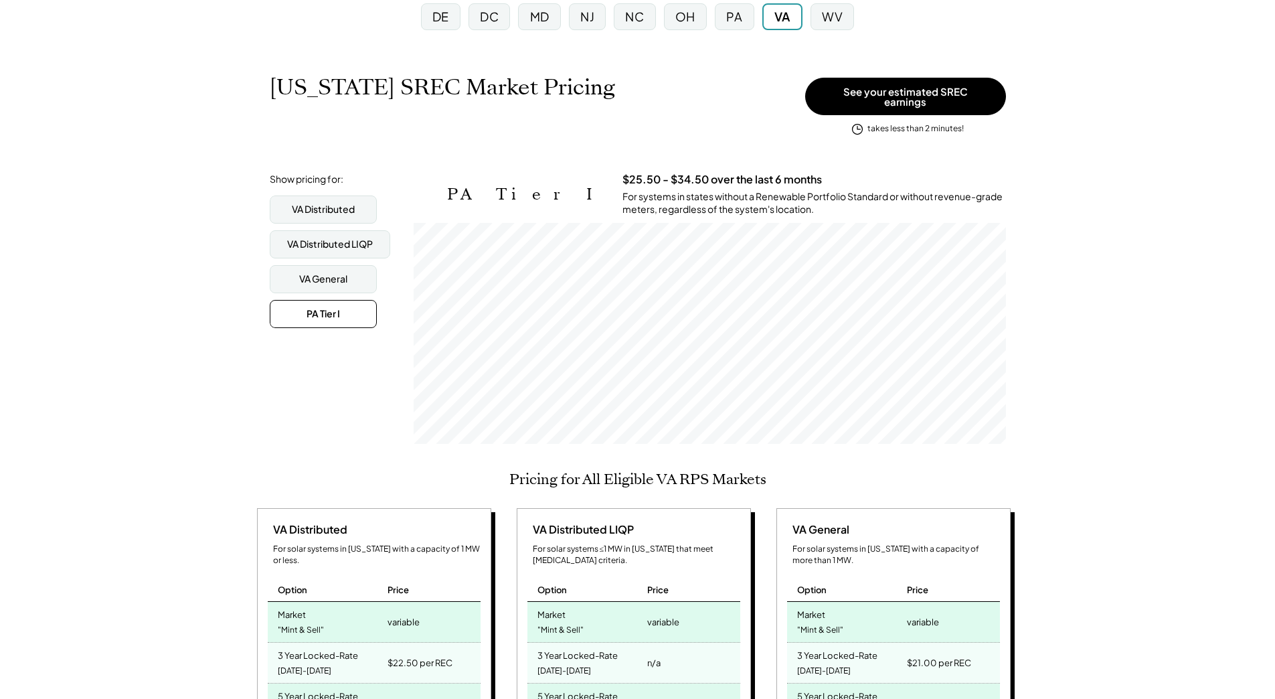
scroll to position [0, 0]
